Goal: Task Accomplishment & Management: Use online tool/utility

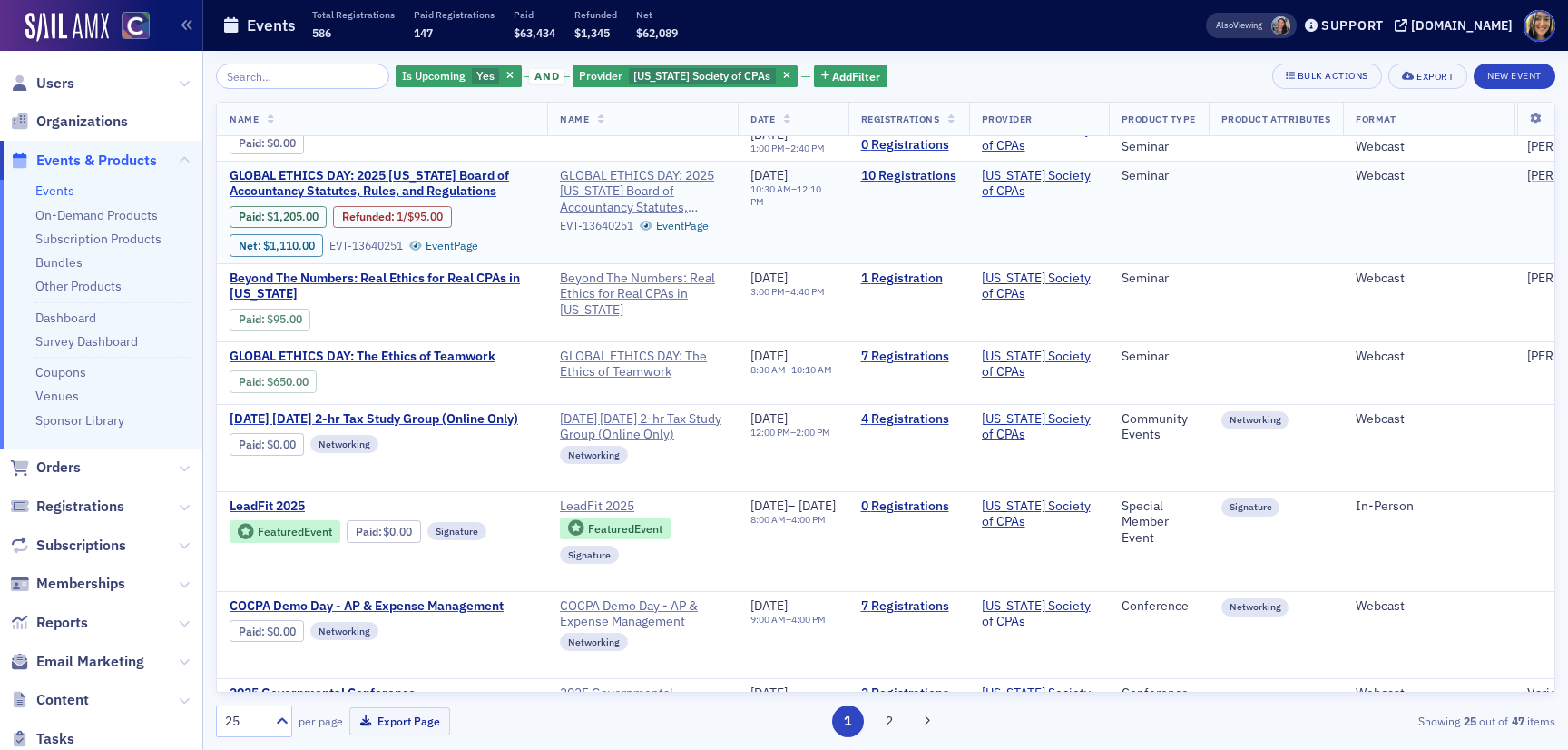
scroll to position [1796, 0]
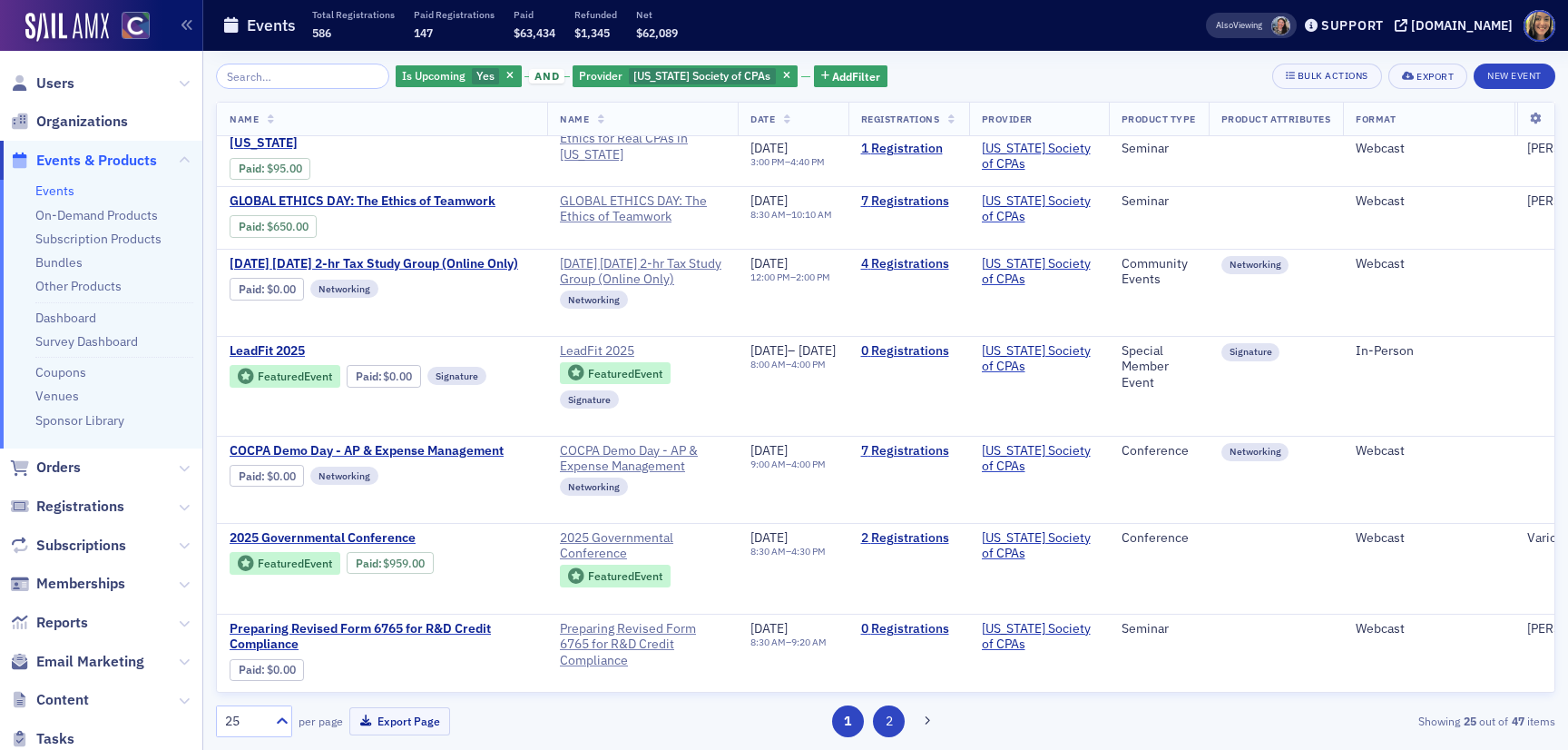
click at [884, 730] on button "2" at bounding box center [889, 721] width 32 height 32
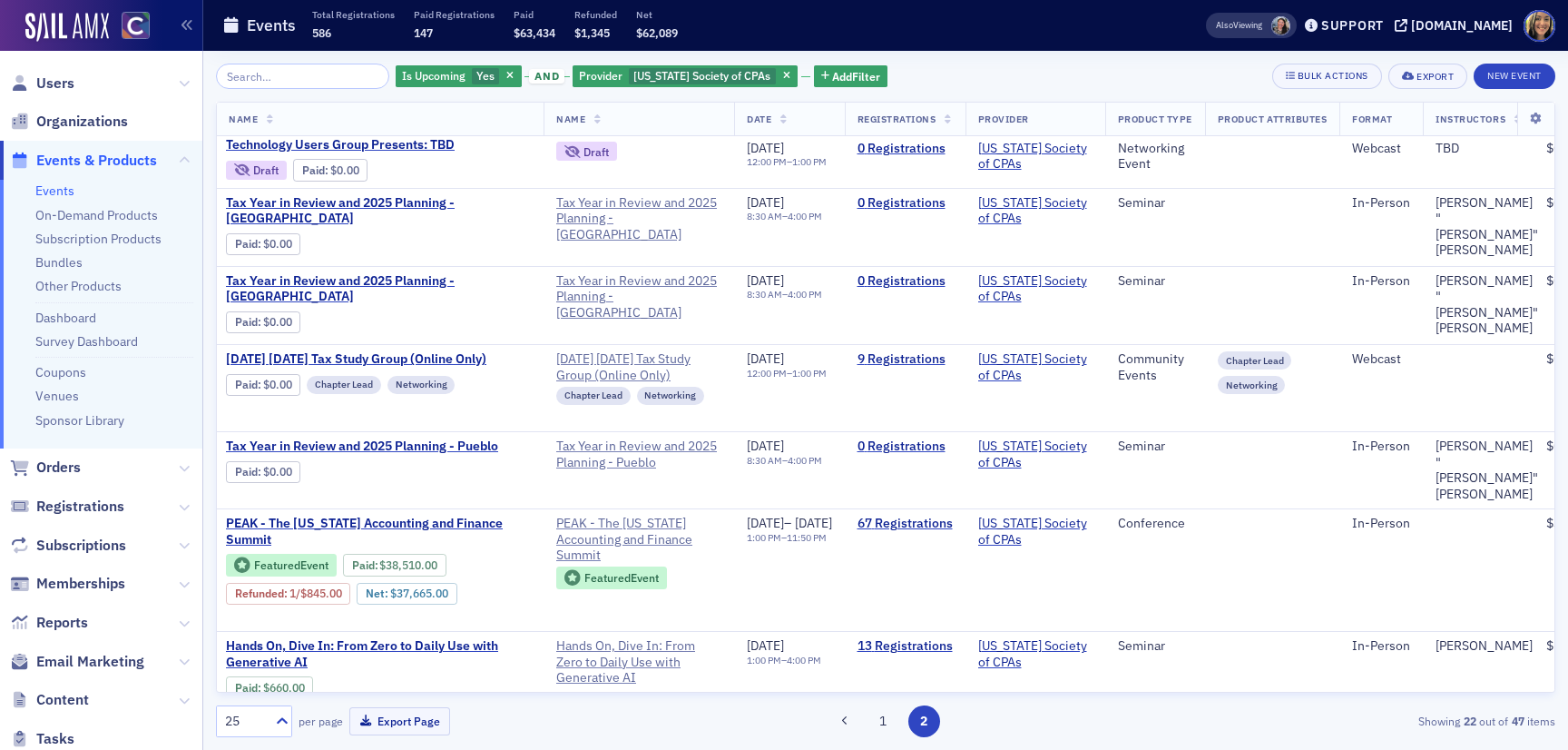
scroll to position [0, 4]
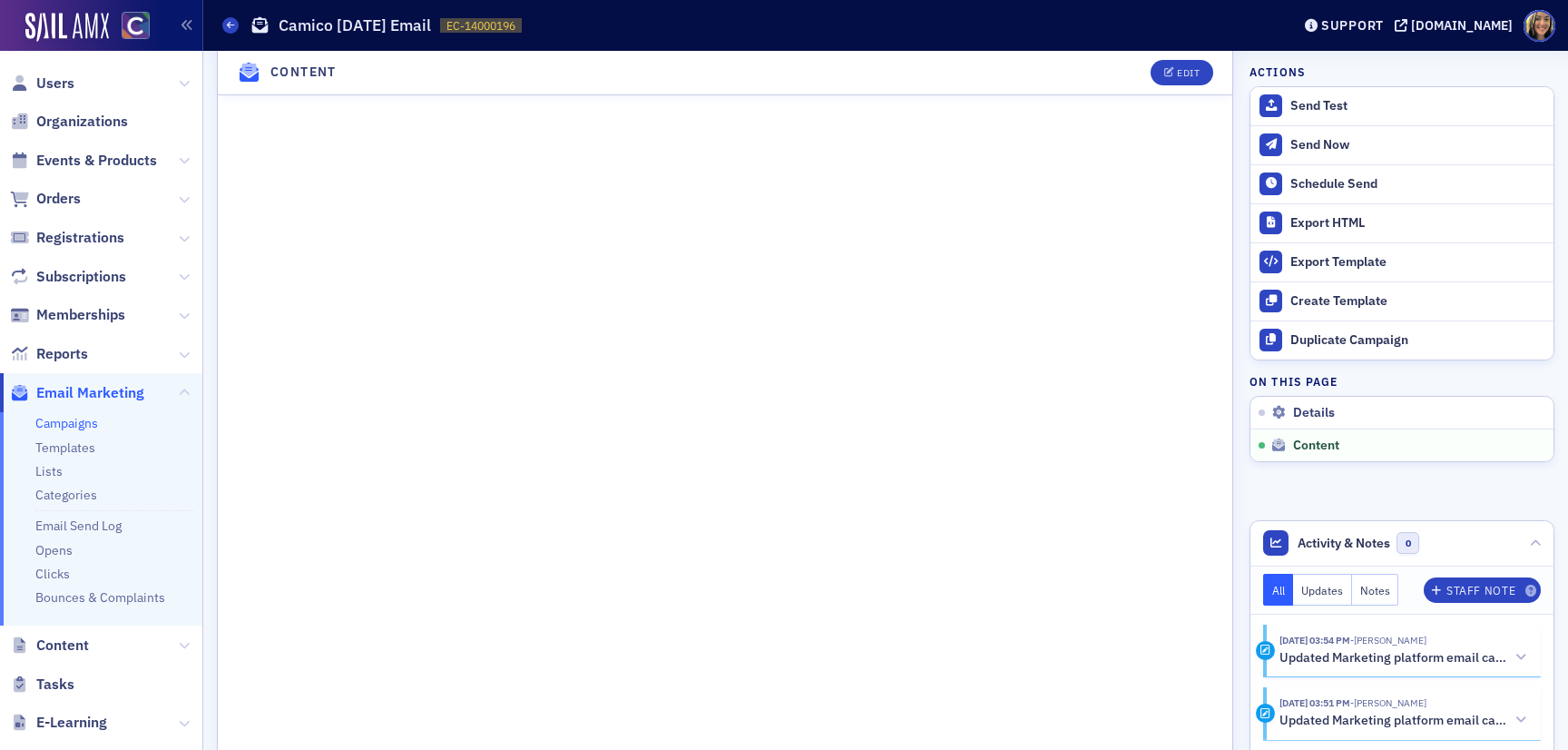
scroll to position [1048, 0]
click at [1336, 180] on div "Schedule Send" at bounding box center [1417, 184] width 254 height 16
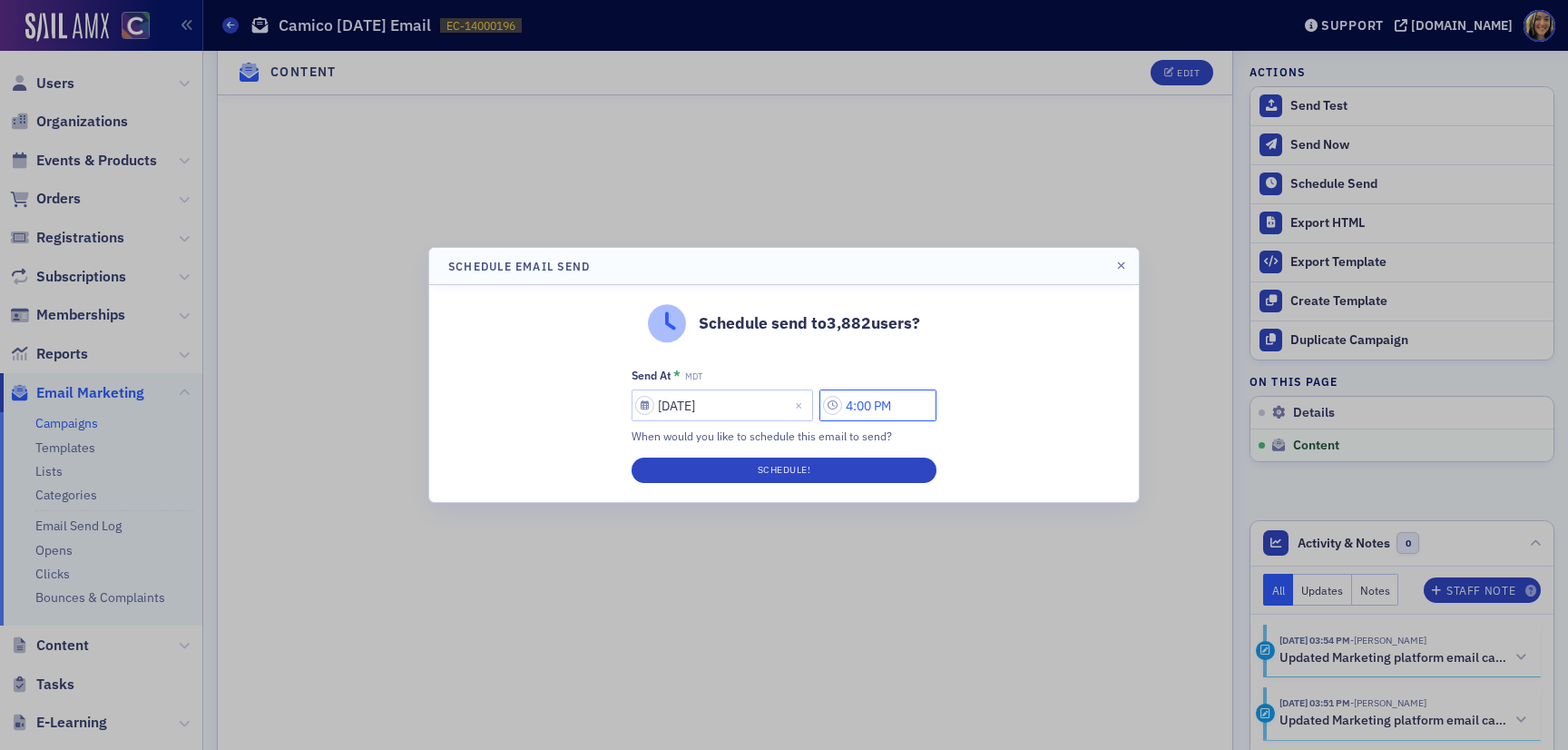
drag, startPoint x: 865, startPoint y: 402, endPoint x: 833, endPoint y: 403, distance: 32.0
click at [833, 403] on input "4:00 PM" at bounding box center [878, 405] width 117 height 32
type input "3:00 PM"
click at [686, 408] on input "text" at bounding box center [685, 405] width 3 height 19
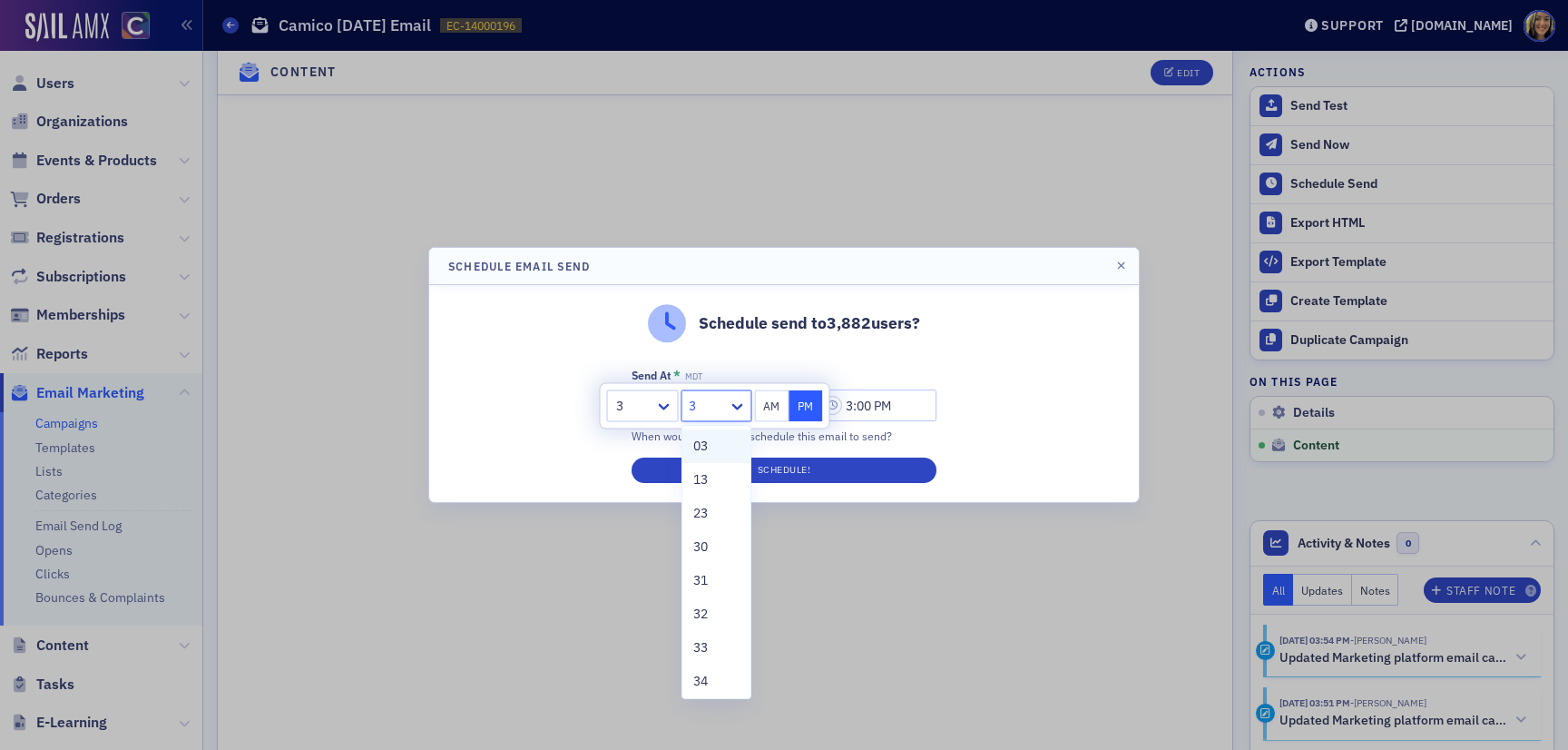
type input "30"
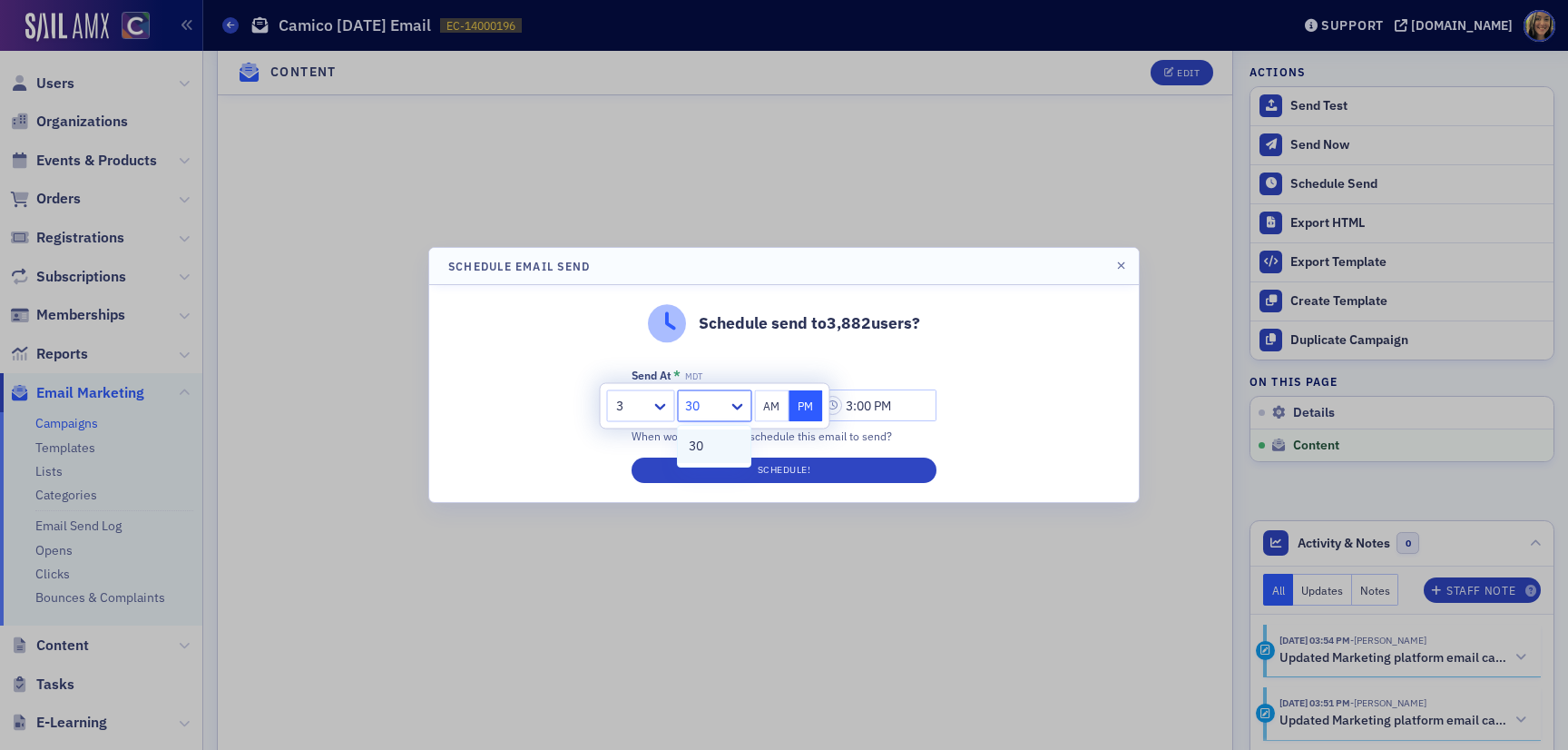
click at [709, 448] on div "30" at bounding box center [713, 446] width 51 height 19
type input "3:30 PM"
click at [851, 462] on button "Schedule!" at bounding box center [784, 471] width 305 height 26
